Goal: Task Accomplishment & Management: Manage account settings

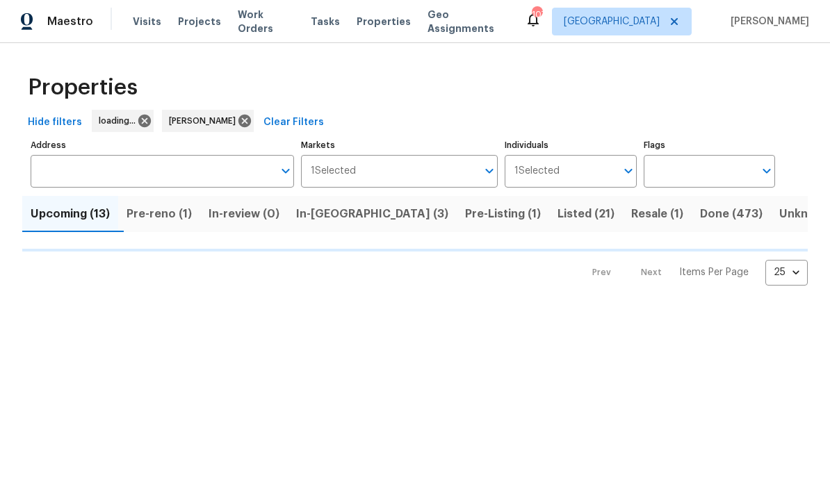
scroll to position [1, 0]
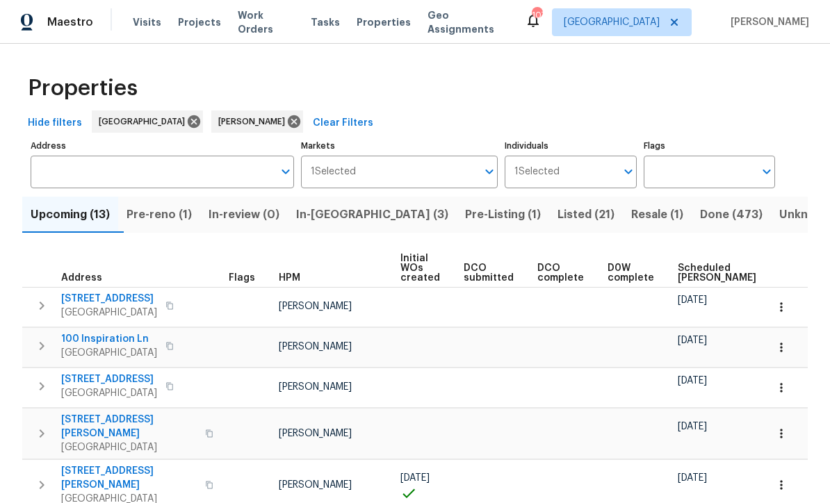
click at [557, 208] on span "Listed (21)" at bounding box center [585, 214] width 57 height 19
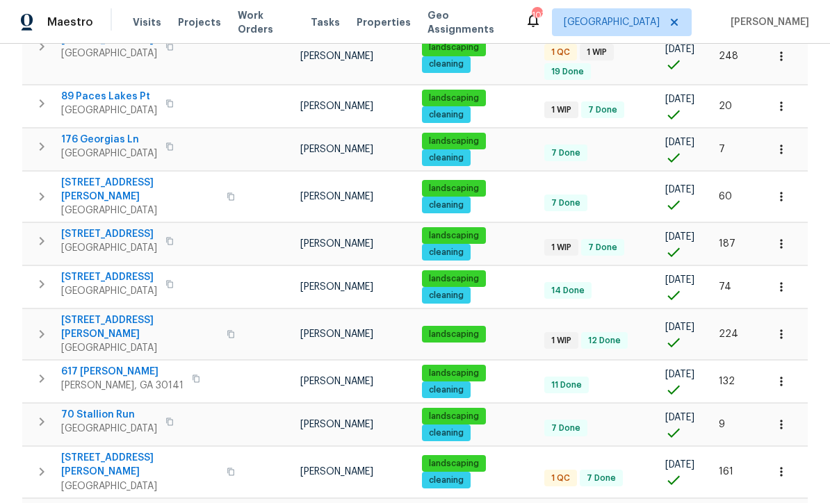
scroll to position [475, 0]
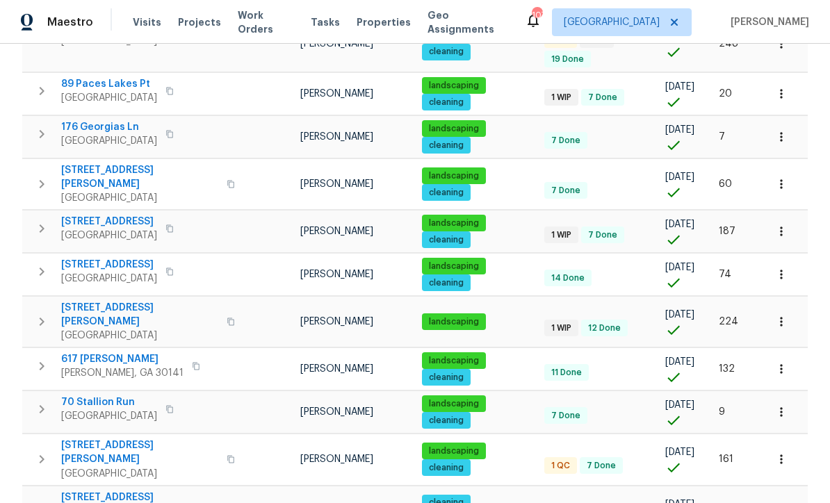
click at [786, 315] on icon "button" at bounding box center [781, 322] width 14 height 14
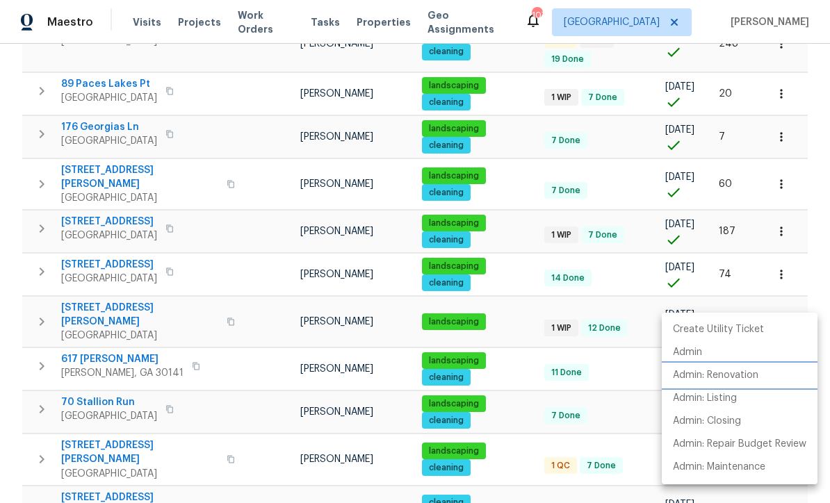
click at [750, 385] on li "Admin: Renovation" at bounding box center [739, 375] width 156 height 23
click at [809, 195] on div at bounding box center [415, 251] width 830 height 503
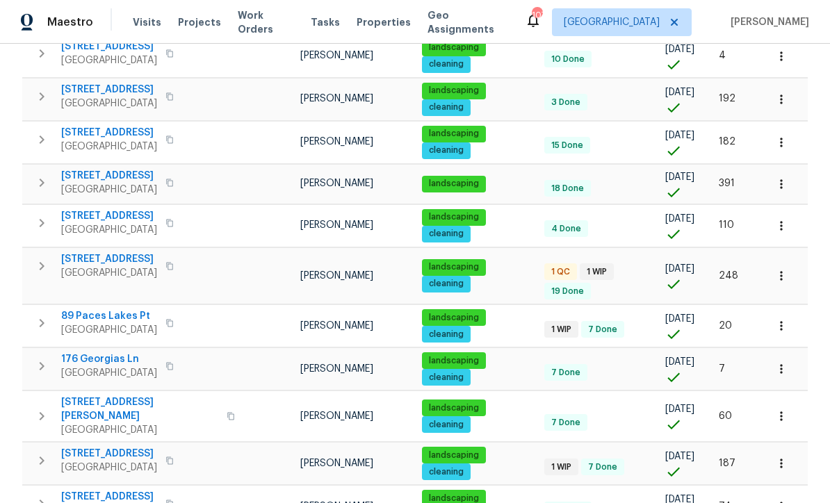
scroll to position [238, 0]
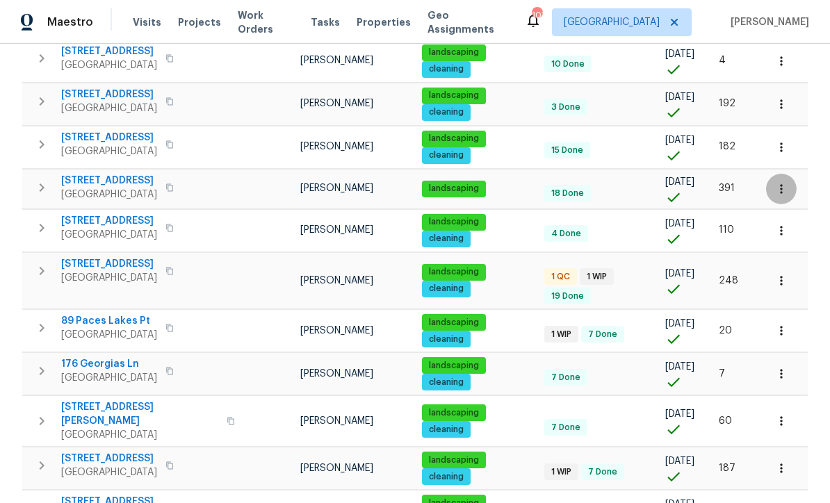
click at [789, 194] on button "button" at bounding box center [781, 189] width 31 height 31
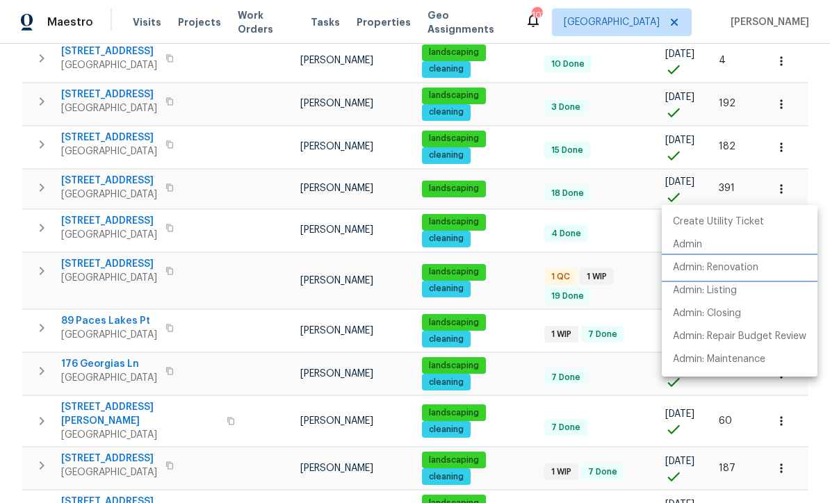
click at [747, 275] on li "Admin: Renovation" at bounding box center [739, 267] width 156 height 23
click at [811, 181] on div at bounding box center [415, 251] width 830 height 503
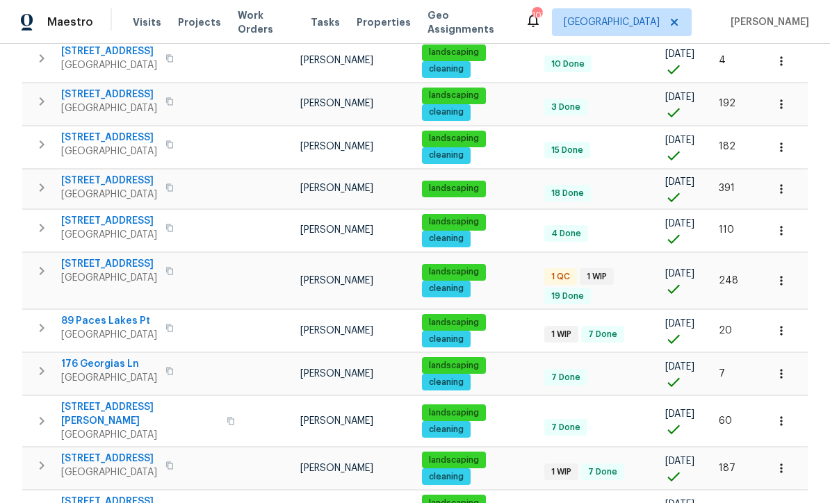
click at [785, 277] on icon "button" at bounding box center [781, 281] width 14 height 14
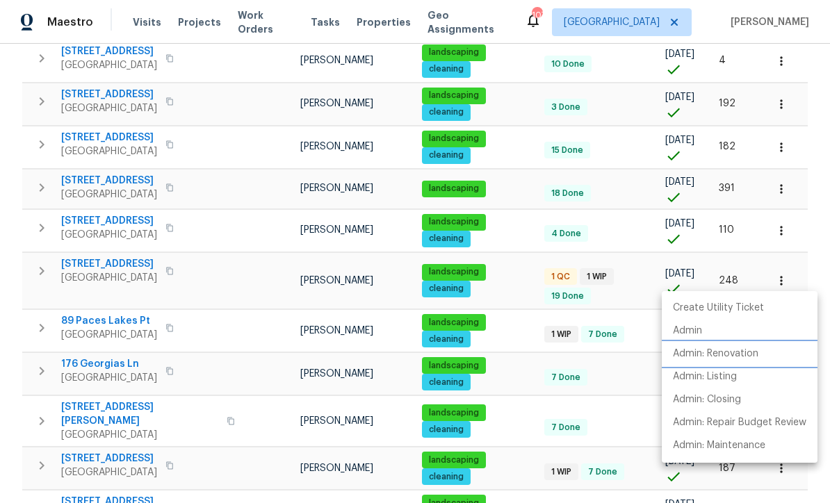
click at [749, 360] on p "Admin: Renovation" at bounding box center [715, 354] width 85 height 15
click at [352, 192] on div at bounding box center [415, 251] width 830 height 503
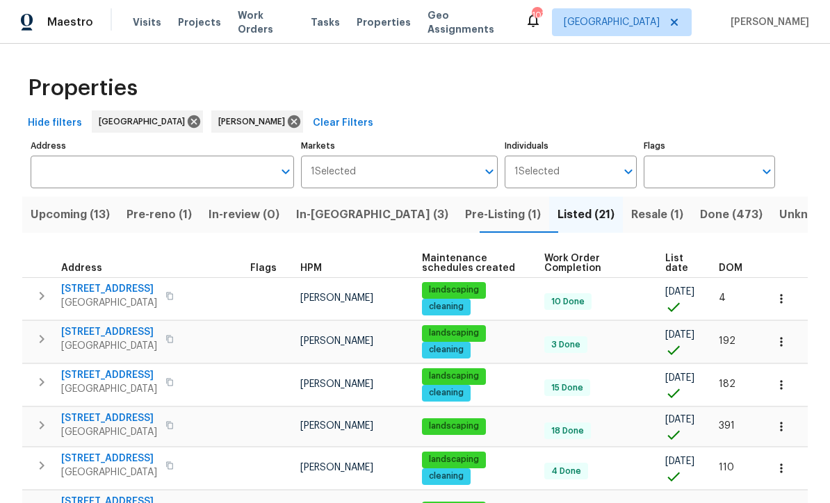
scroll to position [0, 0]
click at [341, 211] on span "In-reno (3)" at bounding box center [372, 214] width 152 height 19
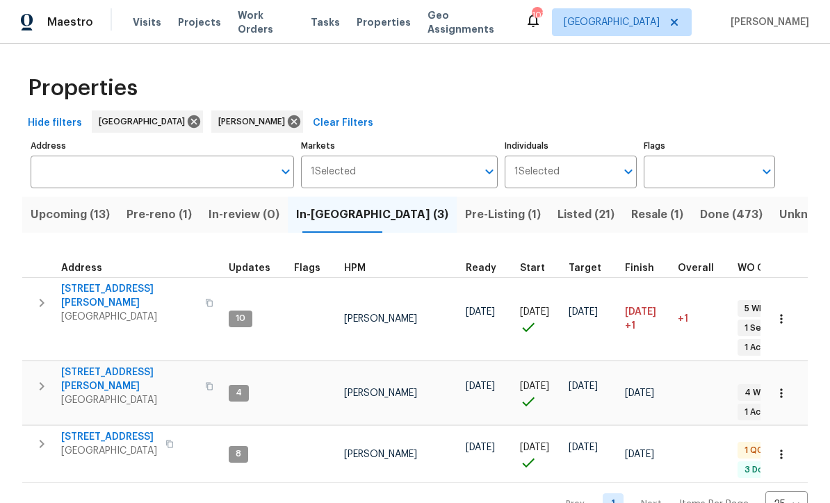
click at [90, 430] on span "[STREET_ADDRESS]" at bounding box center [109, 437] width 96 height 14
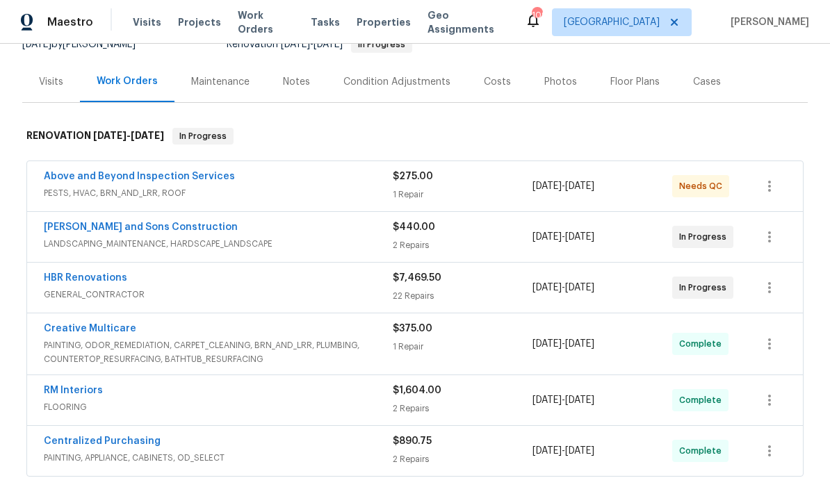
scroll to position [172, 0]
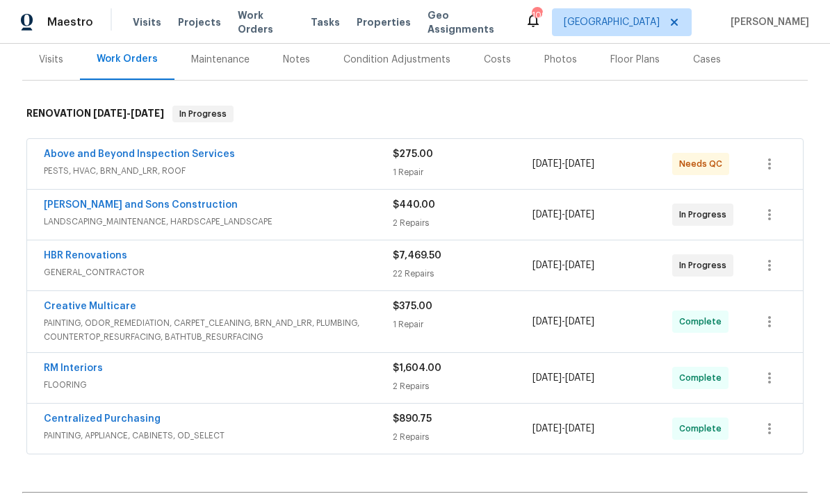
click at [95, 150] on link "Above and Beyond Inspection Services" at bounding box center [139, 154] width 191 height 10
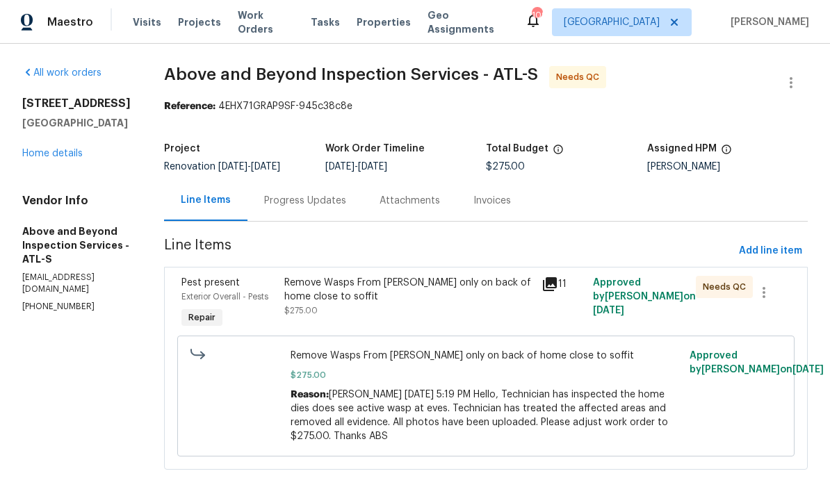
click at [376, 299] on div "Remove Wasps From [PERSON_NAME] only on back of home close to soffit" at bounding box center [408, 290] width 249 height 28
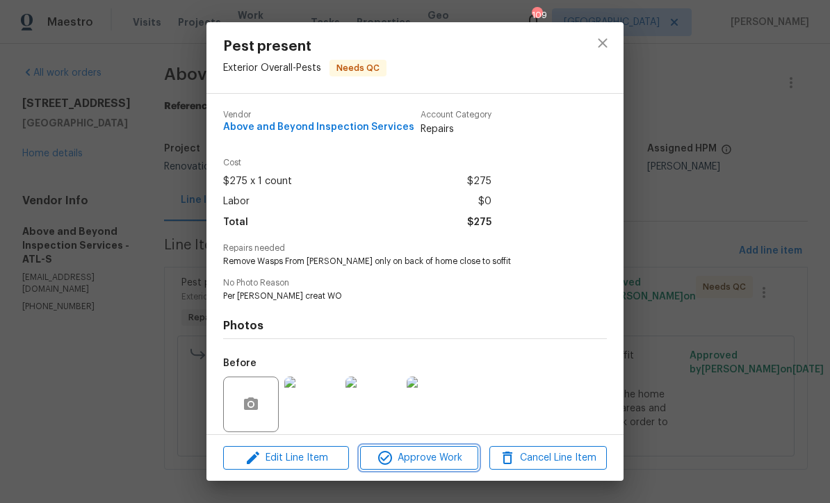
click at [396, 452] on span "Approve Work" at bounding box center [418, 458] width 109 height 17
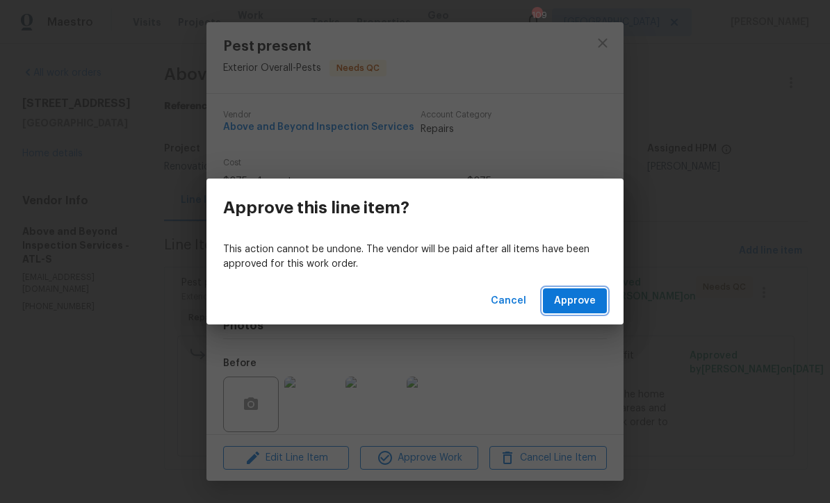
click at [574, 302] on span "Approve" at bounding box center [575, 301] width 42 height 17
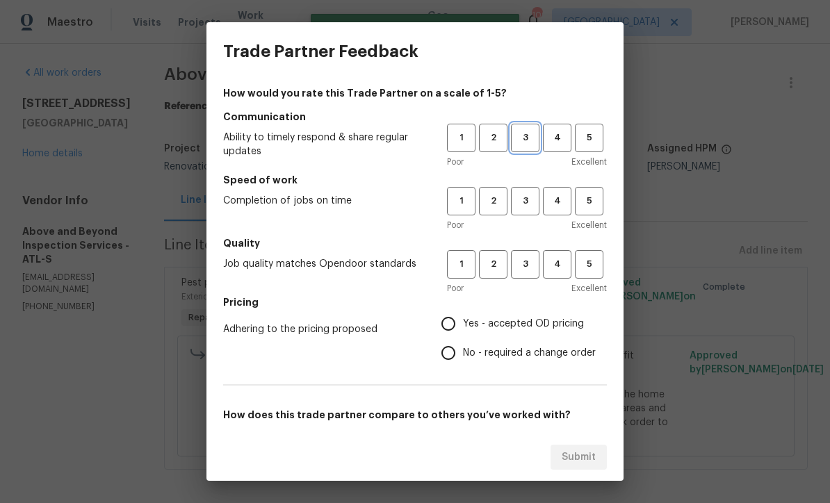
click at [525, 136] on span "3" at bounding box center [525, 138] width 26 height 16
click at [529, 201] on span "3" at bounding box center [525, 201] width 26 height 16
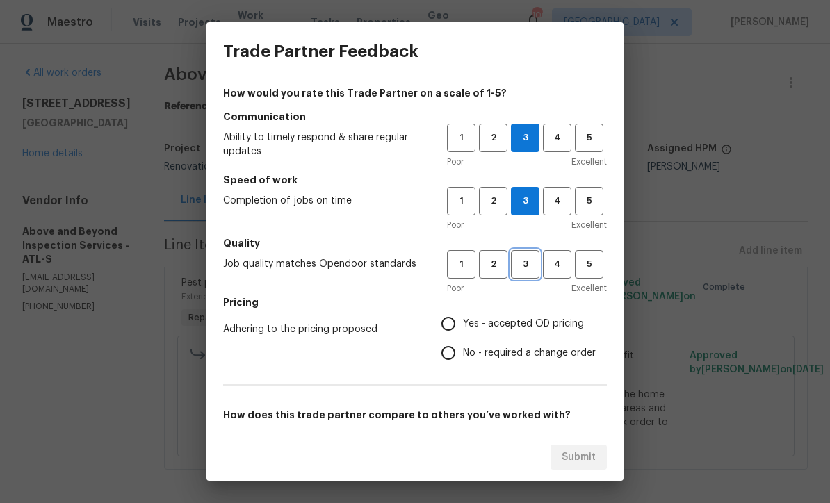
click at [525, 265] on span "3" at bounding box center [525, 264] width 26 height 16
click at [455, 360] on input "No - required a change order" at bounding box center [448, 352] width 29 height 29
radio input "true"
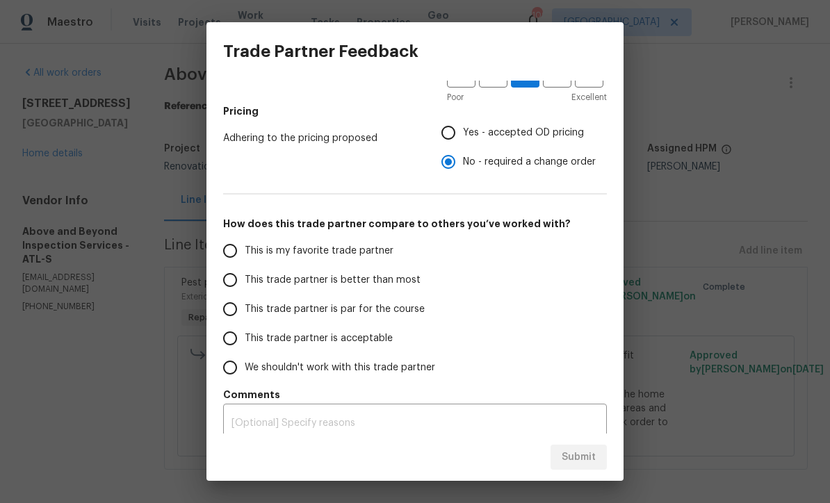
scroll to position [198, 0]
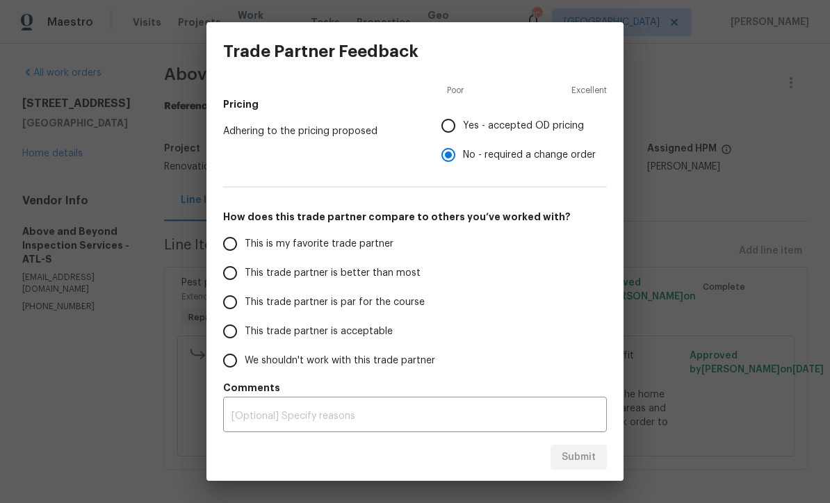
click at [229, 299] on input "This trade partner is par for the course" at bounding box center [229, 302] width 29 height 29
click at [574, 452] on span "Submit" at bounding box center [578, 457] width 34 height 17
radio input "true"
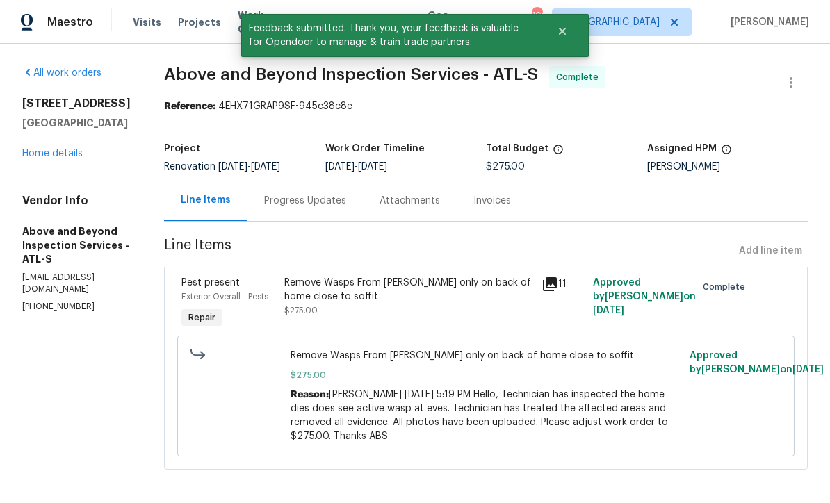
radio input "false"
click at [40, 151] on link "Home details" at bounding box center [52, 154] width 60 height 10
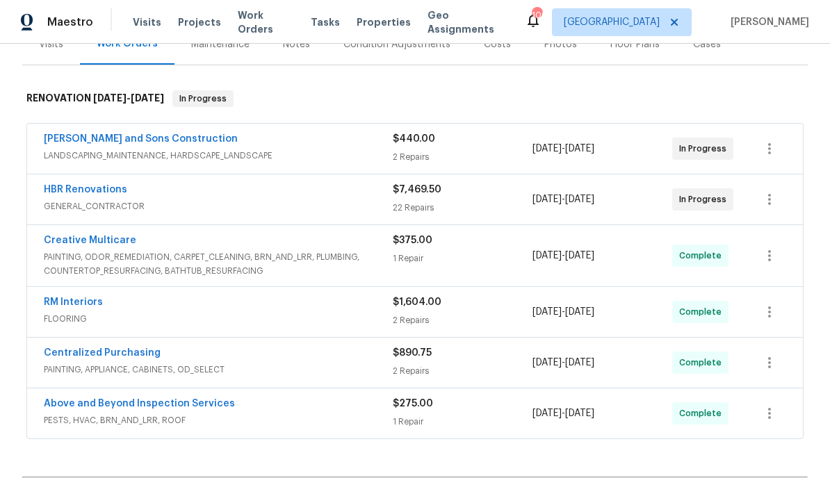
scroll to position [186, 0]
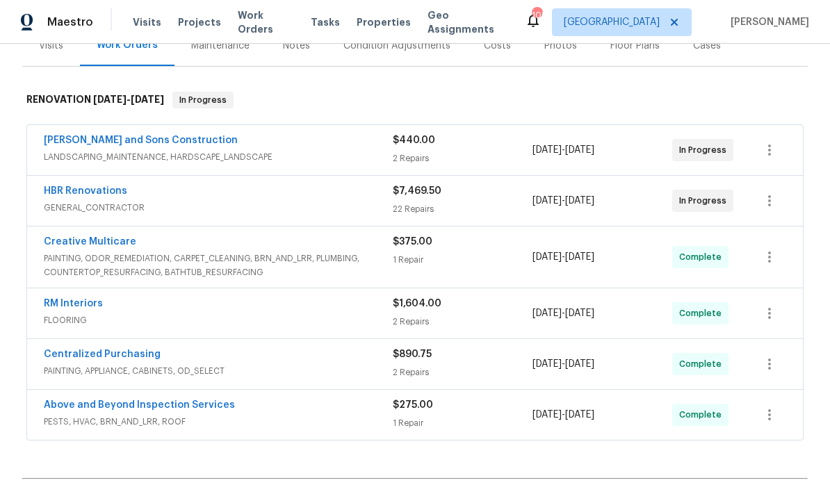
click at [97, 144] on link "[PERSON_NAME] and Sons Construction" at bounding box center [141, 140] width 194 height 10
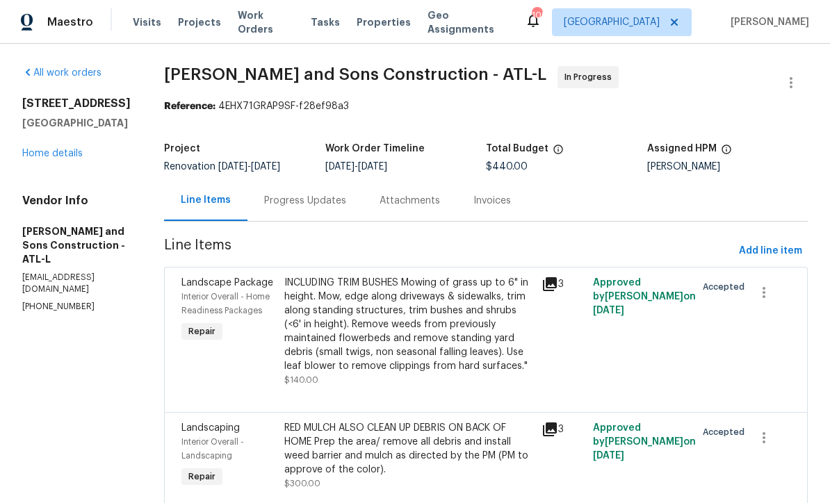
click at [270, 197] on div "Progress Updates" at bounding box center [305, 201] width 82 height 14
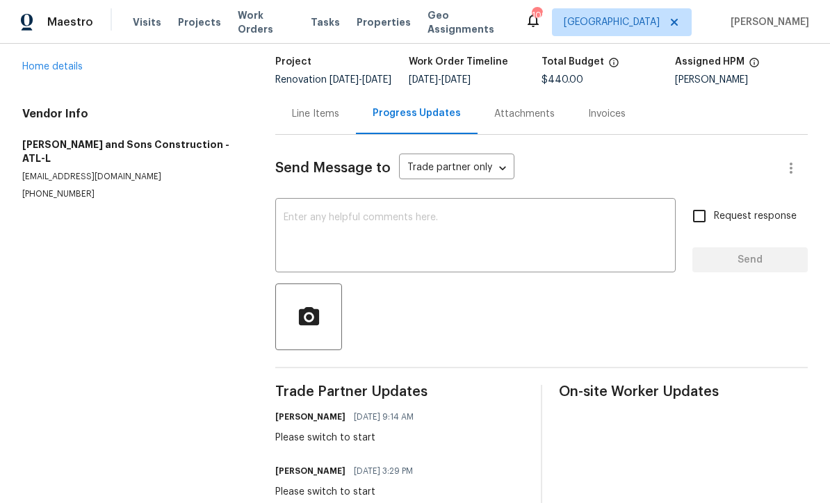
scroll to position [86, 0]
click at [293, 228] on textarea at bounding box center [475, 237] width 384 height 49
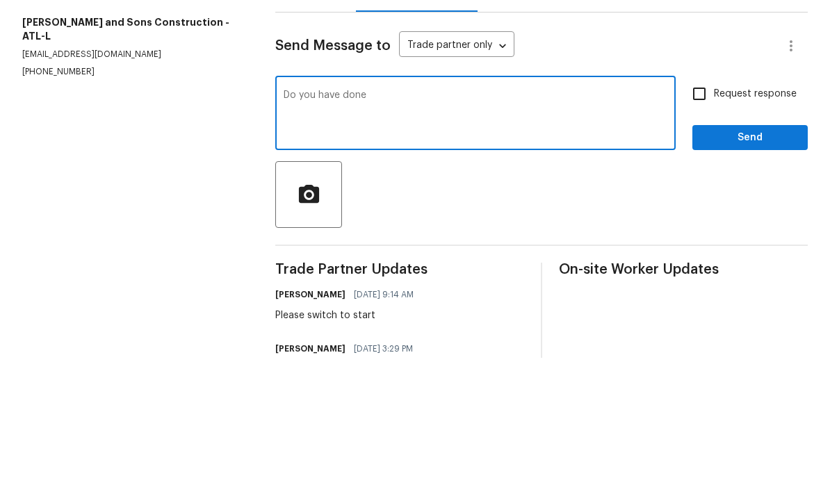
scroll to position [67, 0]
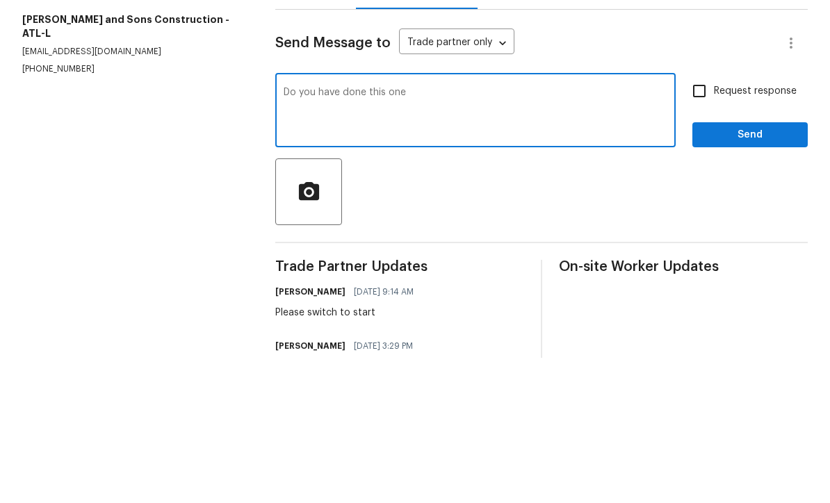
type textarea "Do you have done this one"
click at [689, 222] on input "Request response" at bounding box center [698, 236] width 29 height 29
checkbox input "true"
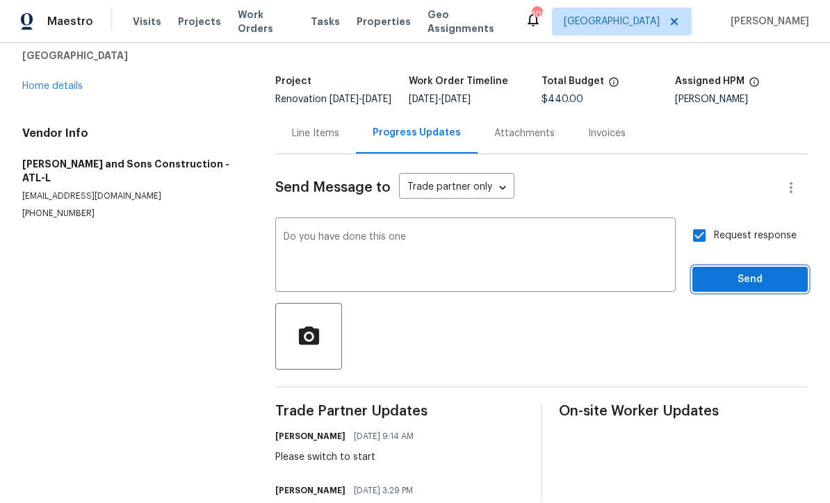
click at [737, 272] on span "Send" at bounding box center [749, 280] width 93 height 17
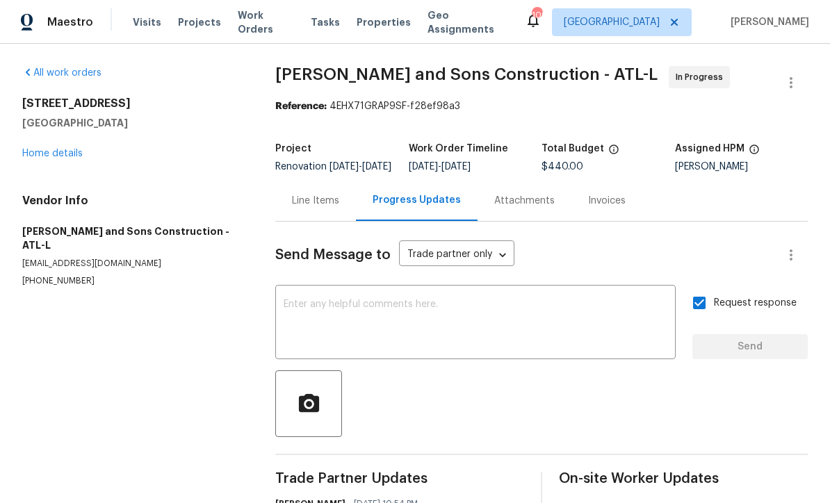
scroll to position [0, 0]
click at [42, 149] on link "Home details" at bounding box center [52, 154] width 60 height 10
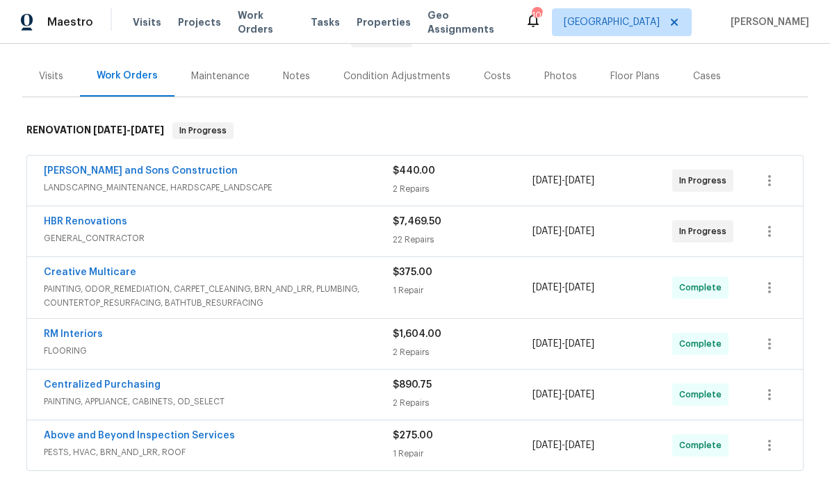
scroll to position [156, 0]
click at [76, 216] on link "HBR Renovations" at bounding box center [85, 221] width 83 height 10
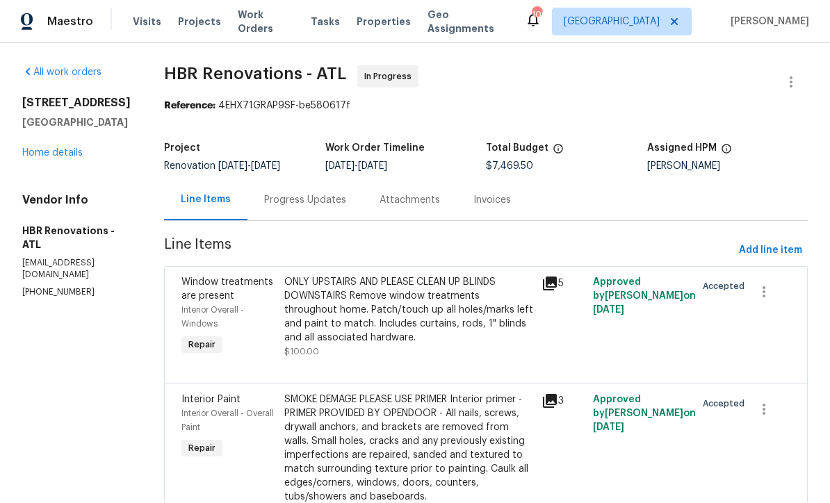
scroll to position [1, 0]
click at [282, 199] on div "Progress Updates" at bounding box center [305, 201] width 82 height 14
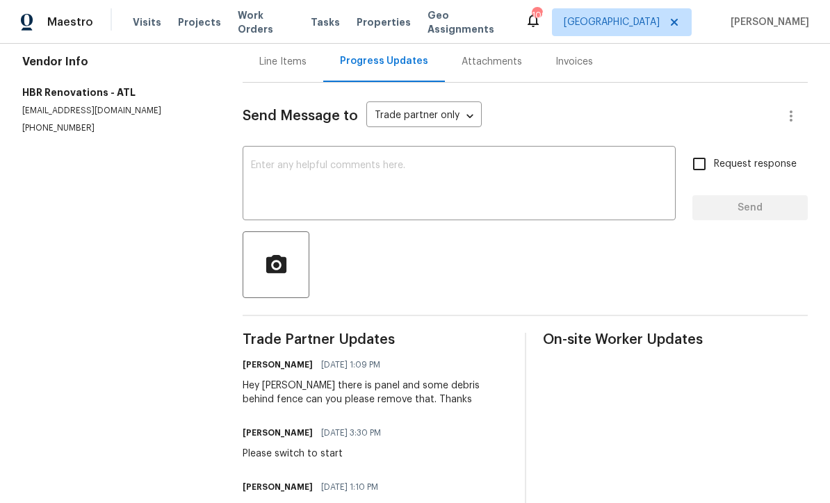
scroll to position [140, 0]
click at [267, 163] on div "x ​" at bounding box center [458, 184] width 433 height 71
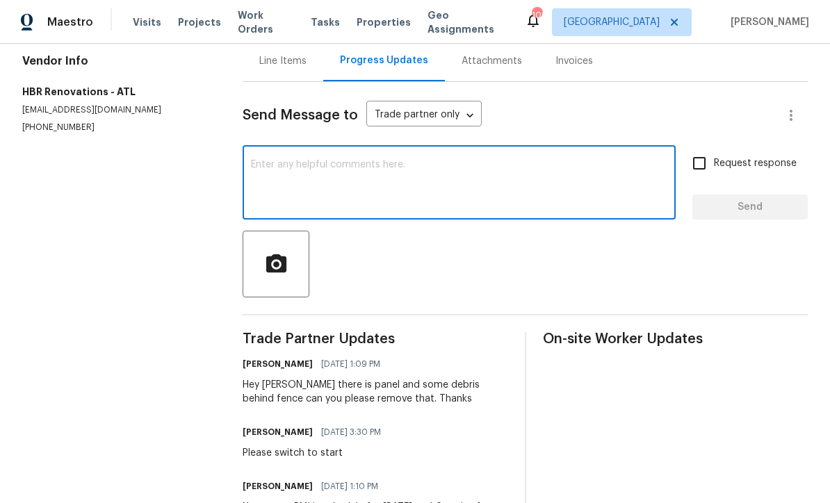
scroll to position [0, 0]
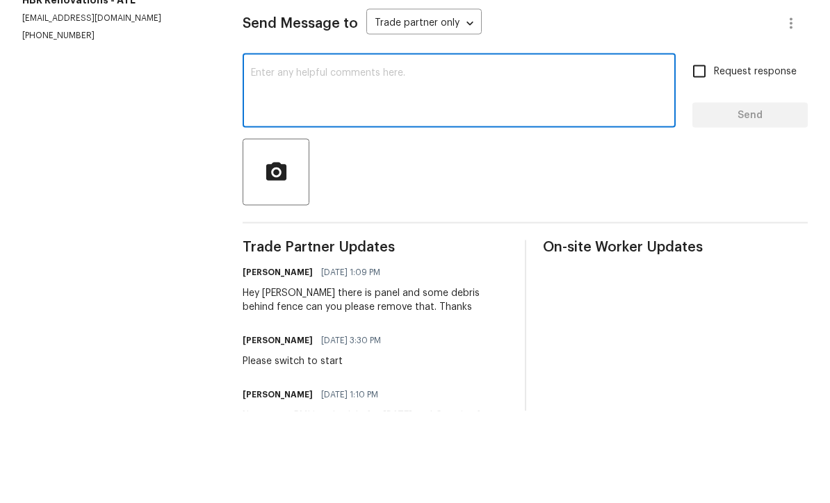
type textarea "H"
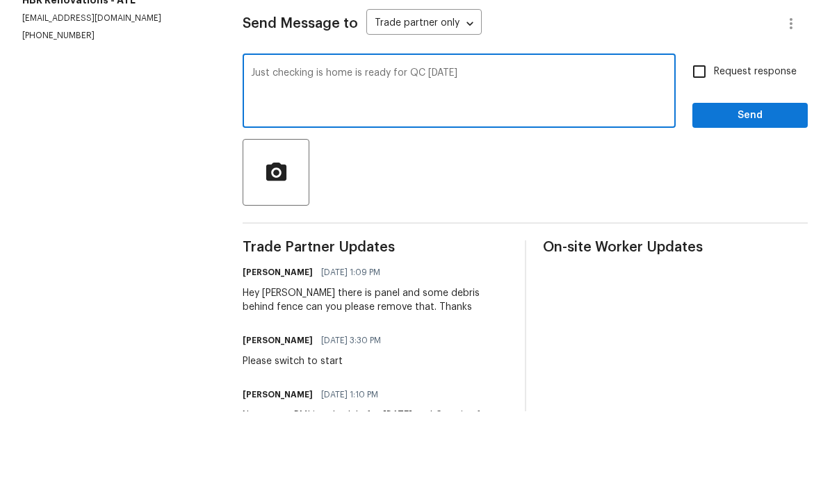
type textarea "Just checking is home is ready for QC [DATE]"
click at [696, 149] on input "Request response" at bounding box center [698, 163] width 29 height 29
checkbox input "true"
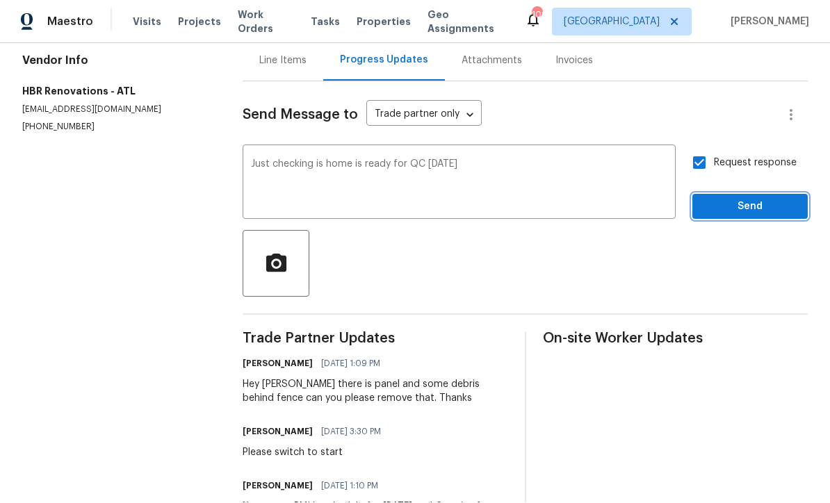
click at [735, 199] on span "Send" at bounding box center [749, 207] width 93 height 17
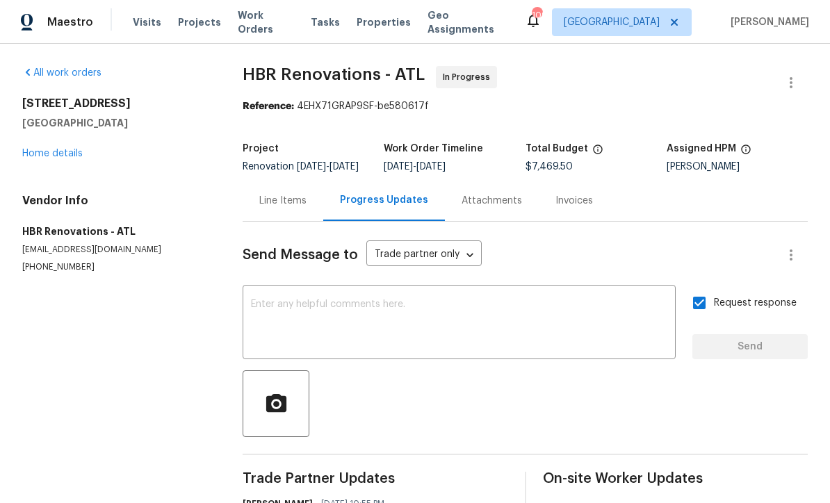
click at [48, 149] on link "Home details" at bounding box center [52, 154] width 60 height 10
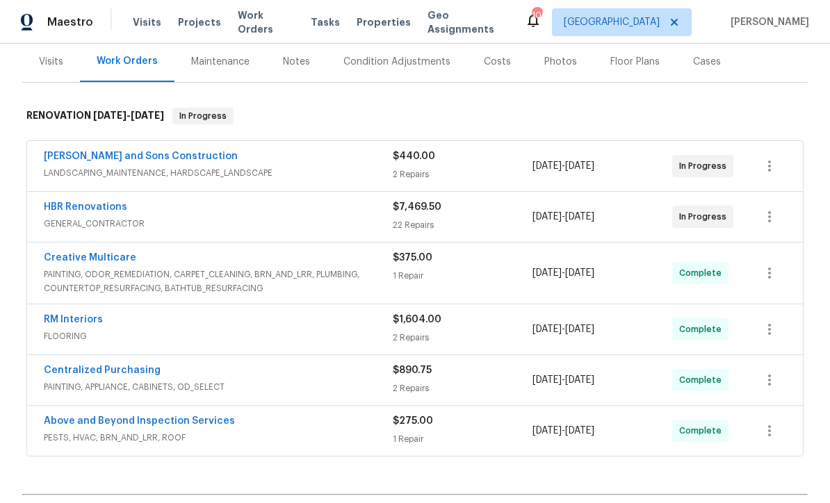
scroll to position [225, 0]
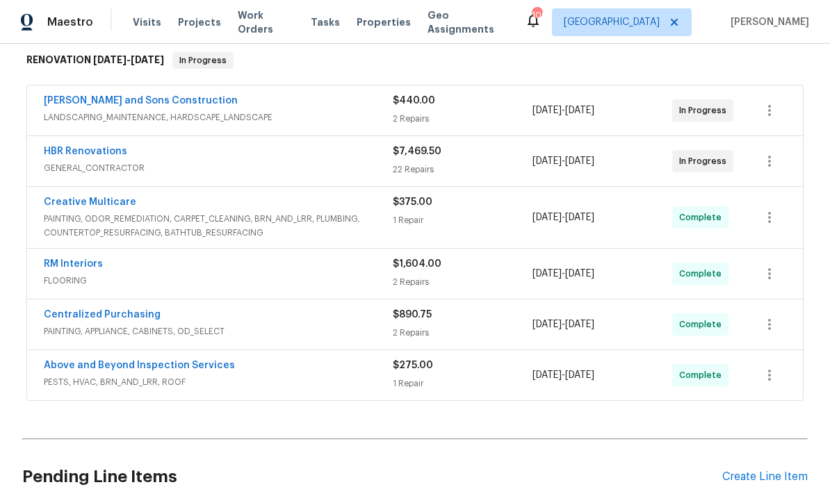
click at [60, 259] on link "RM Interiors" at bounding box center [73, 264] width 59 height 10
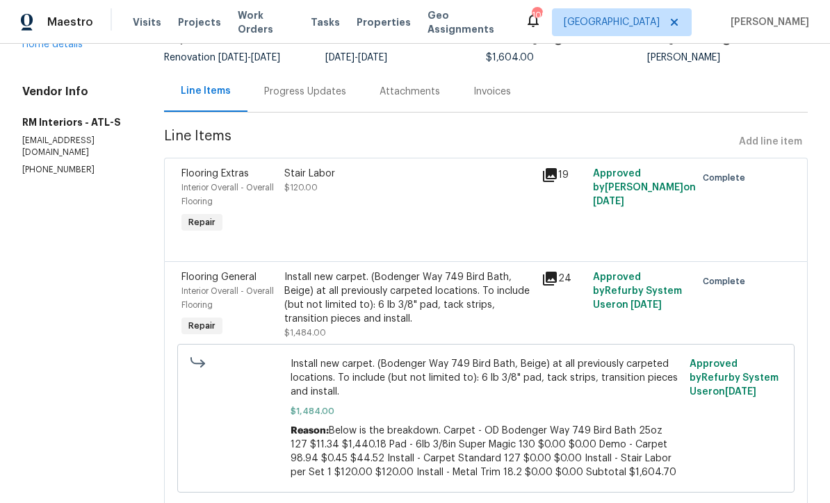
scroll to position [108, 0]
click at [321, 297] on div "Install new carpet. (Bodenger Way 749 Bird Bath, Beige) at all previously carpe…" at bounding box center [408, 299] width 249 height 56
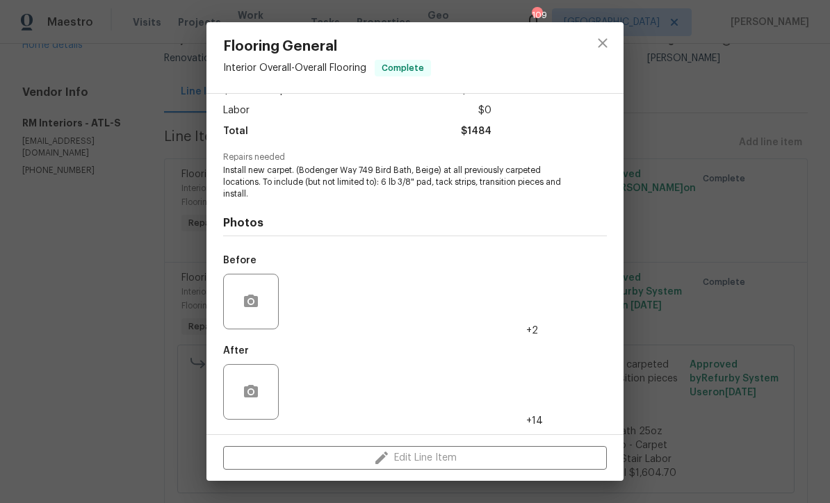
scroll to position [93, 0]
click at [306, 391] on img at bounding box center [312, 392] width 56 height 56
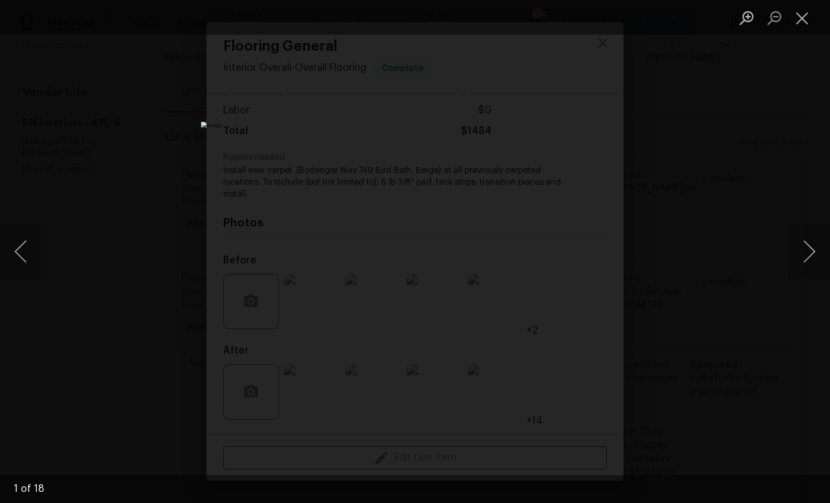
click at [812, 250] on button "Next image" at bounding box center [809, 252] width 42 height 56
click at [811, 247] on button "Next image" at bounding box center [809, 252] width 42 height 56
click at [811, 246] on button "Next image" at bounding box center [809, 252] width 42 height 56
click at [809, 245] on button "Next image" at bounding box center [809, 252] width 42 height 56
click at [807, 242] on button "Next image" at bounding box center [809, 252] width 42 height 56
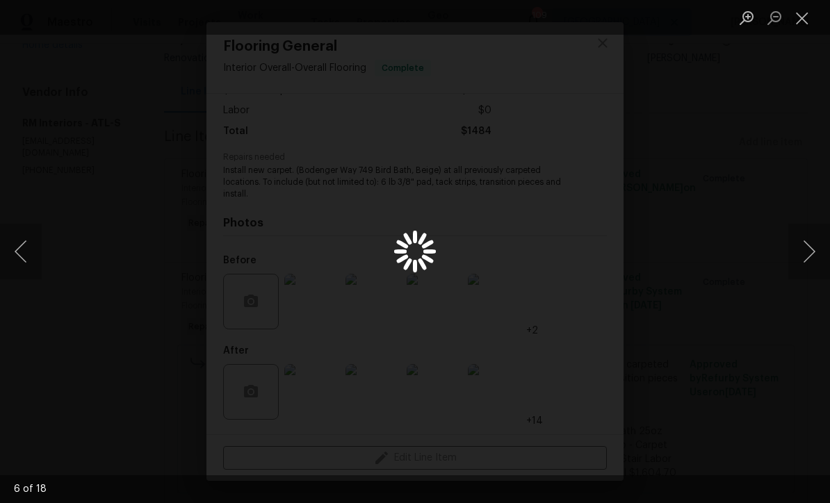
click at [805, 250] on button "Next image" at bounding box center [809, 252] width 42 height 56
click at [30, 265] on button "Previous image" at bounding box center [21, 252] width 42 height 56
click at [23, 251] on button "Previous image" at bounding box center [21, 252] width 42 height 56
click at [23, 261] on button "Previous image" at bounding box center [21, 252] width 42 height 56
click at [803, 253] on button "Next image" at bounding box center [809, 252] width 42 height 56
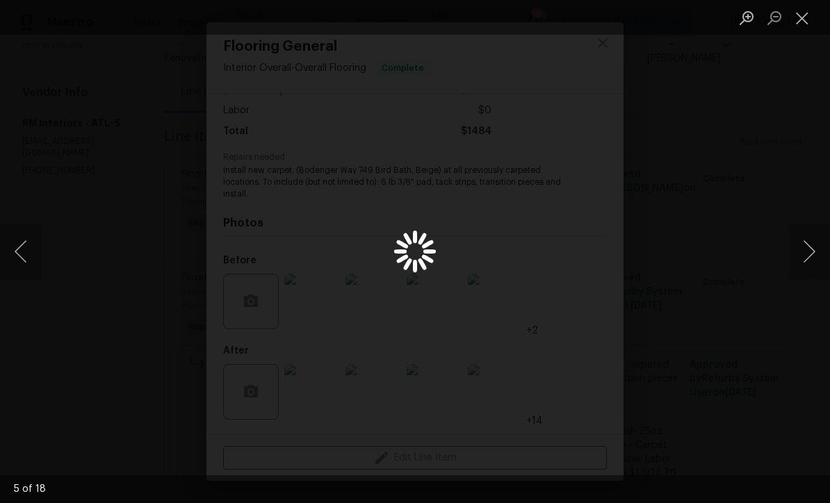
click at [25, 245] on button "Previous image" at bounding box center [21, 252] width 42 height 56
click at [19, 238] on button "Previous image" at bounding box center [21, 252] width 42 height 56
click at [811, 256] on button "Next image" at bounding box center [809, 252] width 42 height 56
click at [806, 253] on button "Next image" at bounding box center [809, 252] width 42 height 56
click at [809, 252] on button "Next image" at bounding box center [809, 252] width 42 height 56
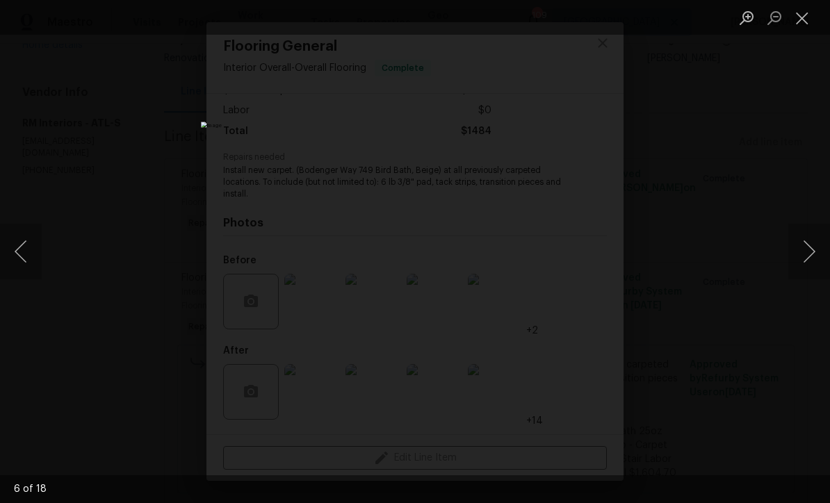
click at [812, 247] on button "Next image" at bounding box center [809, 252] width 42 height 56
click at [811, 249] on button "Next image" at bounding box center [809, 252] width 42 height 56
click at [809, 249] on button "Next image" at bounding box center [809, 252] width 42 height 56
click at [812, 244] on button "Next image" at bounding box center [809, 252] width 42 height 56
click at [810, 246] on button "Next image" at bounding box center [809, 252] width 42 height 56
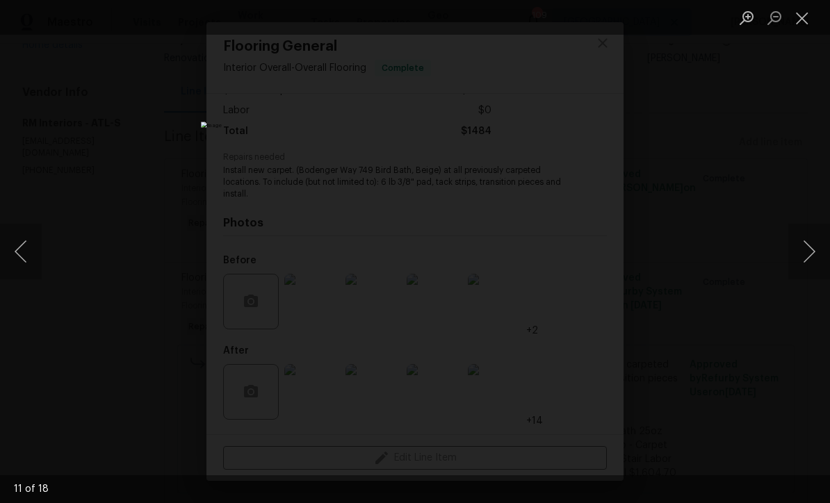
click at [811, 242] on button "Next image" at bounding box center [809, 252] width 42 height 56
click at [806, 245] on button "Next image" at bounding box center [809, 252] width 42 height 56
click at [803, 17] on button "Close lightbox" at bounding box center [802, 18] width 28 height 24
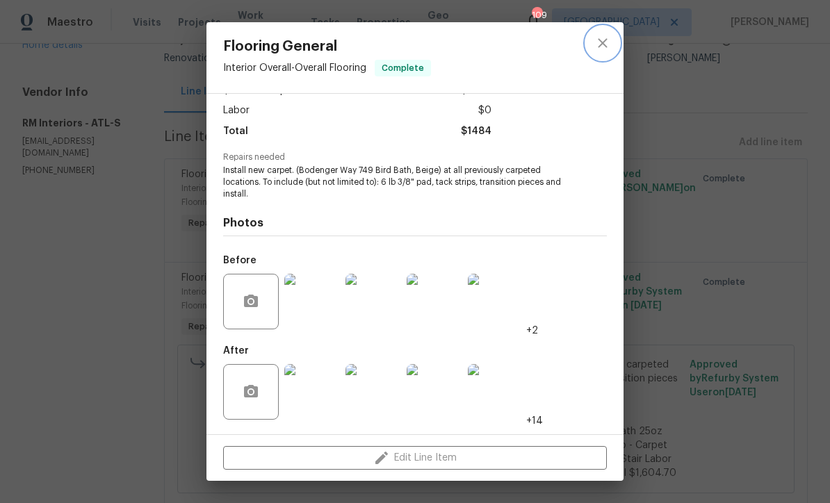
click at [600, 40] on icon "close" at bounding box center [602, 43] width 17 height 17
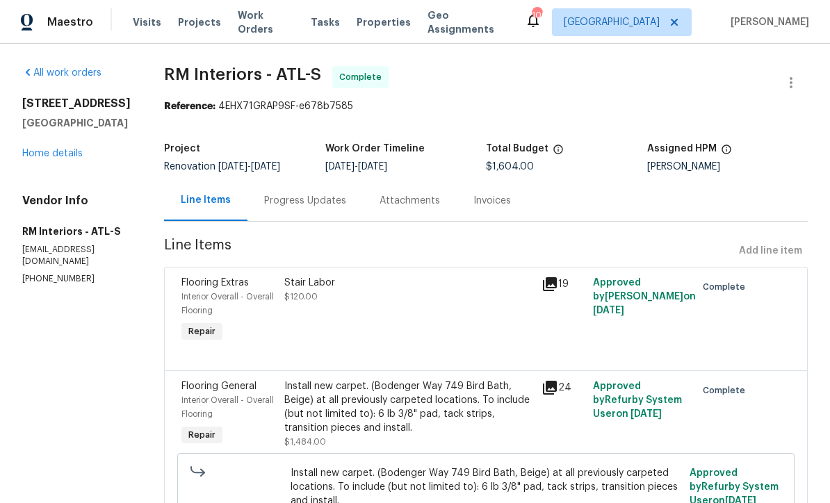
scroll to position [0, 0]
click at [40, 154] on link "Home details" at bounding box center [52, 154] width 60 height 10
